Goal: Navigation & Orientation: Find specific page/section

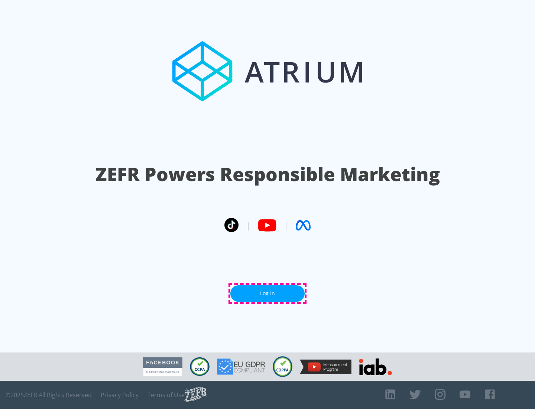
click at [267, 293] on link "Log In" at bounding box center [267, 293] width 74 height 17
